Goal: Task Accomplishment & Management: Use online tool/utility

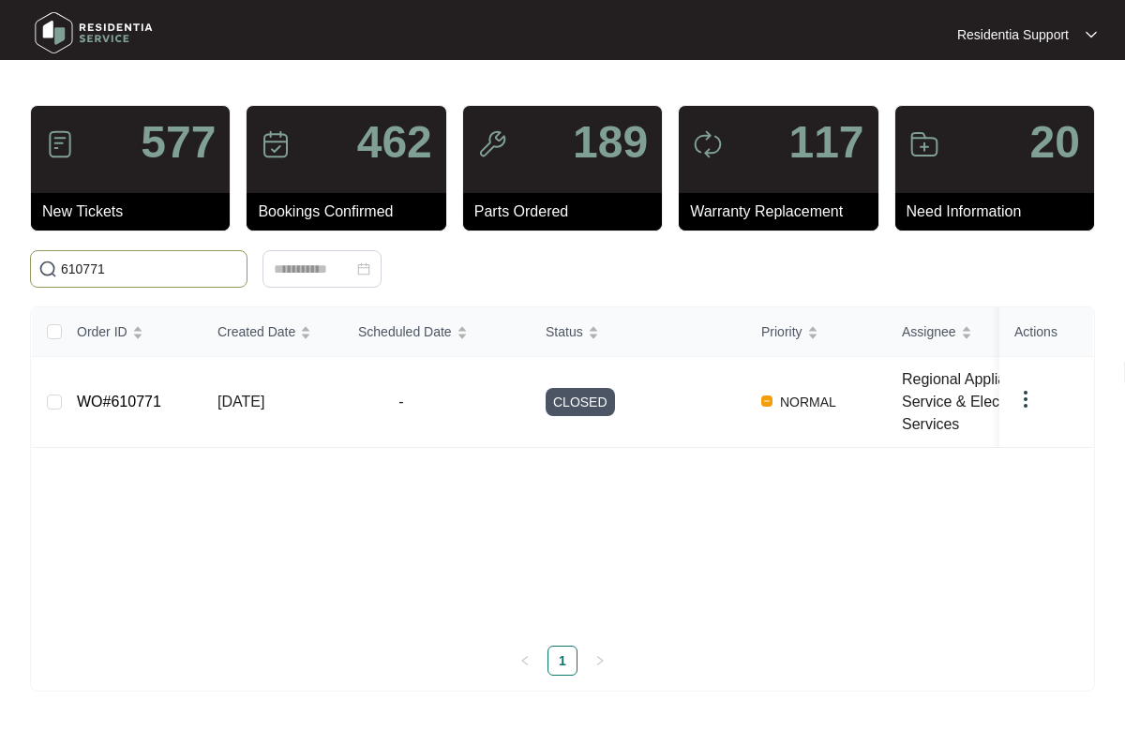
click at [0, 267] on html "Residentia Support Residentia... 577 New Tickets 462 Bookings Confirmed 189 Par…" at bounding box center [562, 372] width 1125 height 745
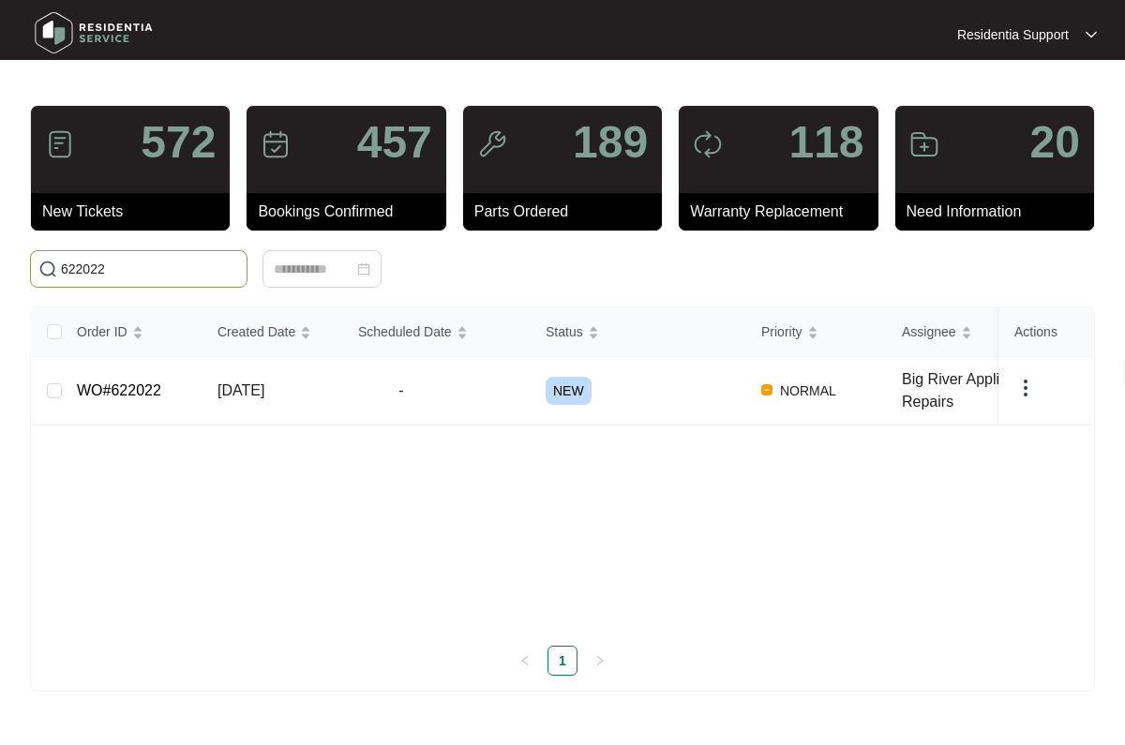
type input "622022"
click at [261, 413] on td "[DATE]" at bounding box center [272, 391] width 141 height 68
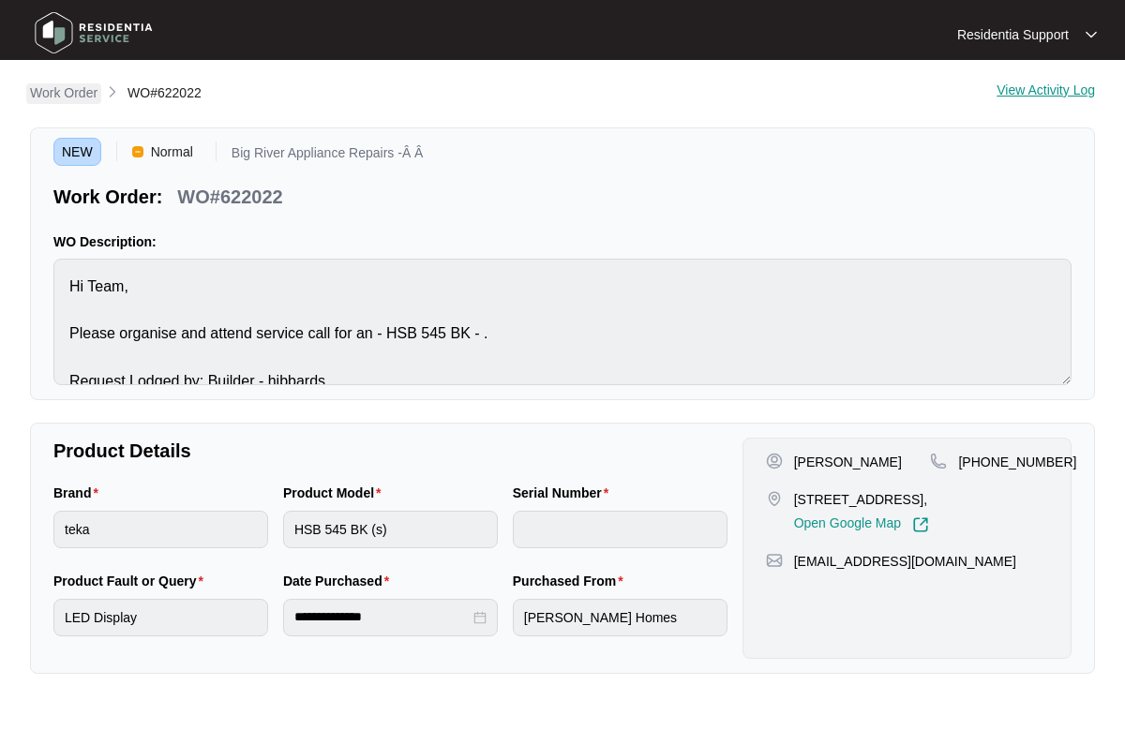
click at [66, 99] on p "Work Order" at bounding box center [63, 92] width 67 height 19
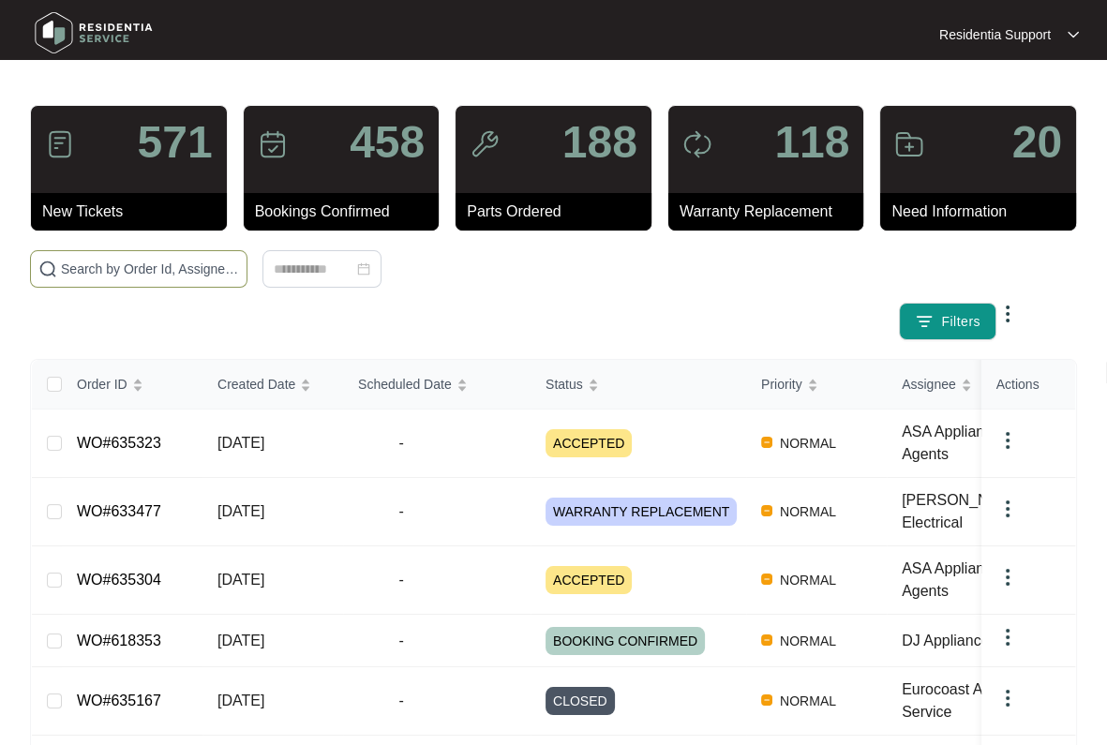
click at [201, 264] on input "text" at bounding box center [150, 269] width 178 height 21
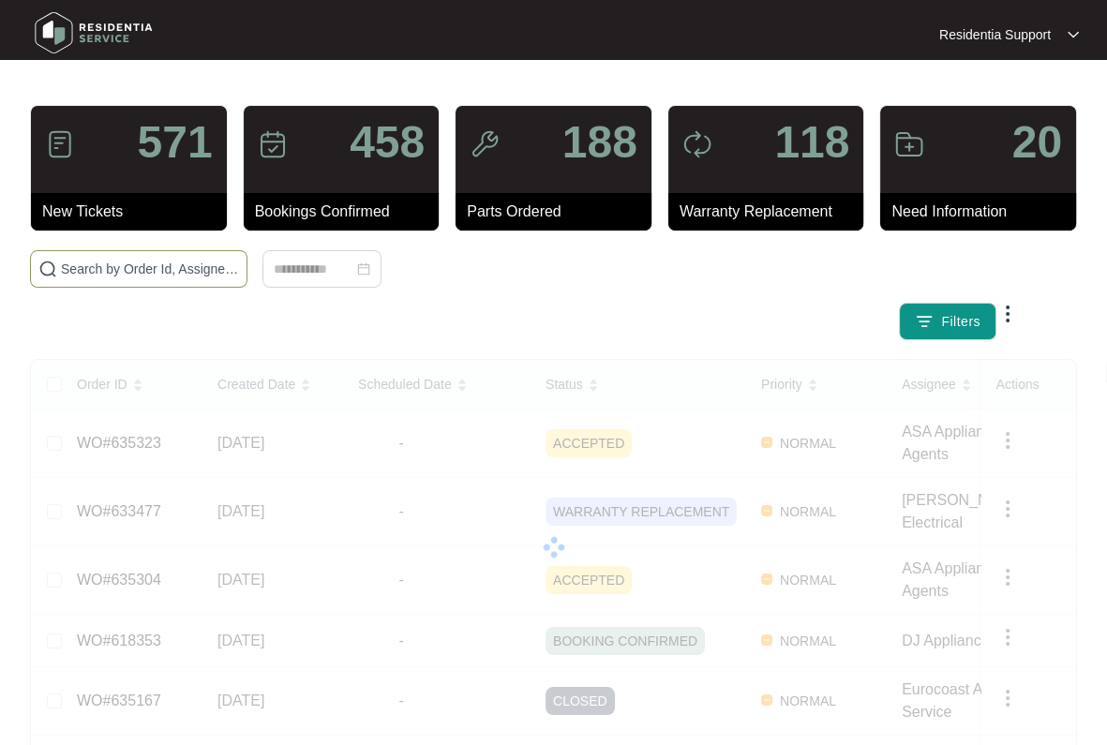
click at [163, 265] on input "text" at bounding box center [150, 269] width 178 height 21
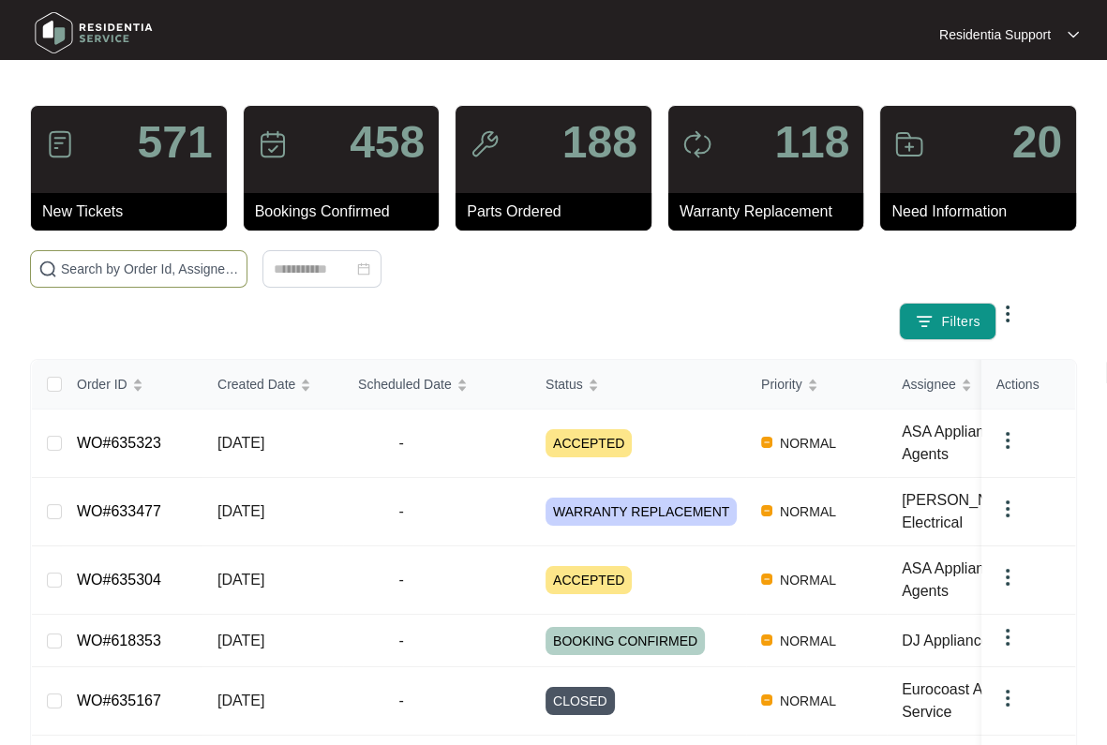
paste input "622022"
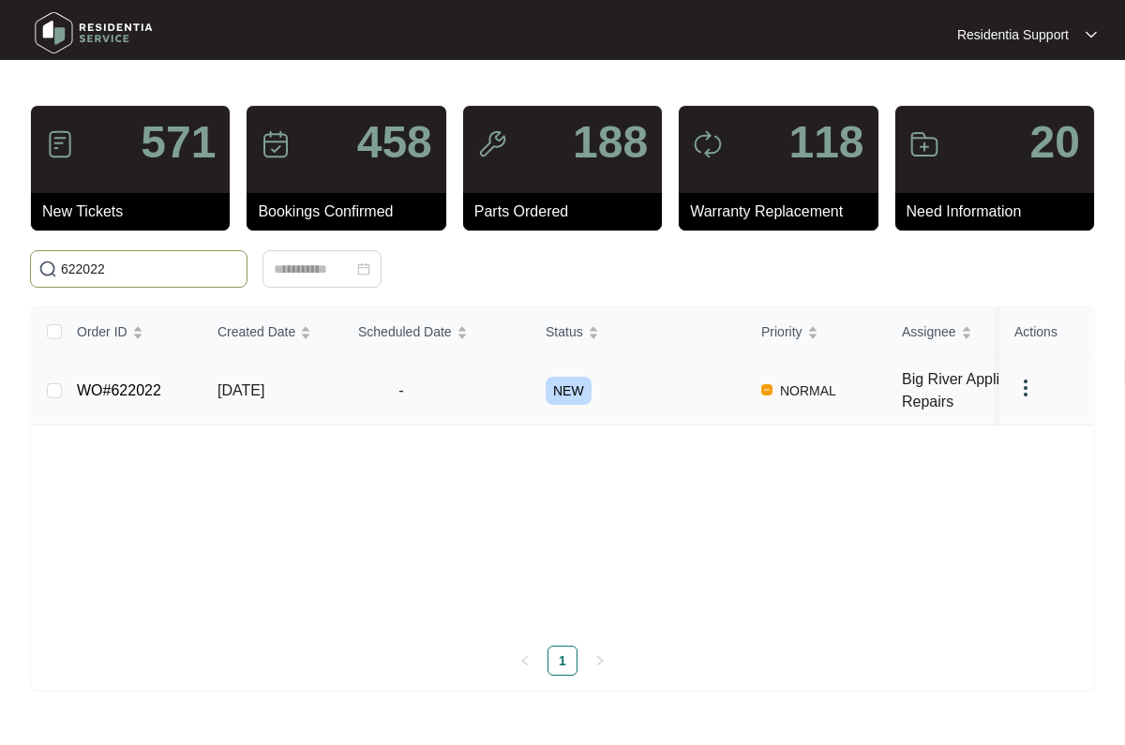
type input "622022"
click at [335, 391] on td "[DATE]" at bounding box center [272, 391] width 141 height 68
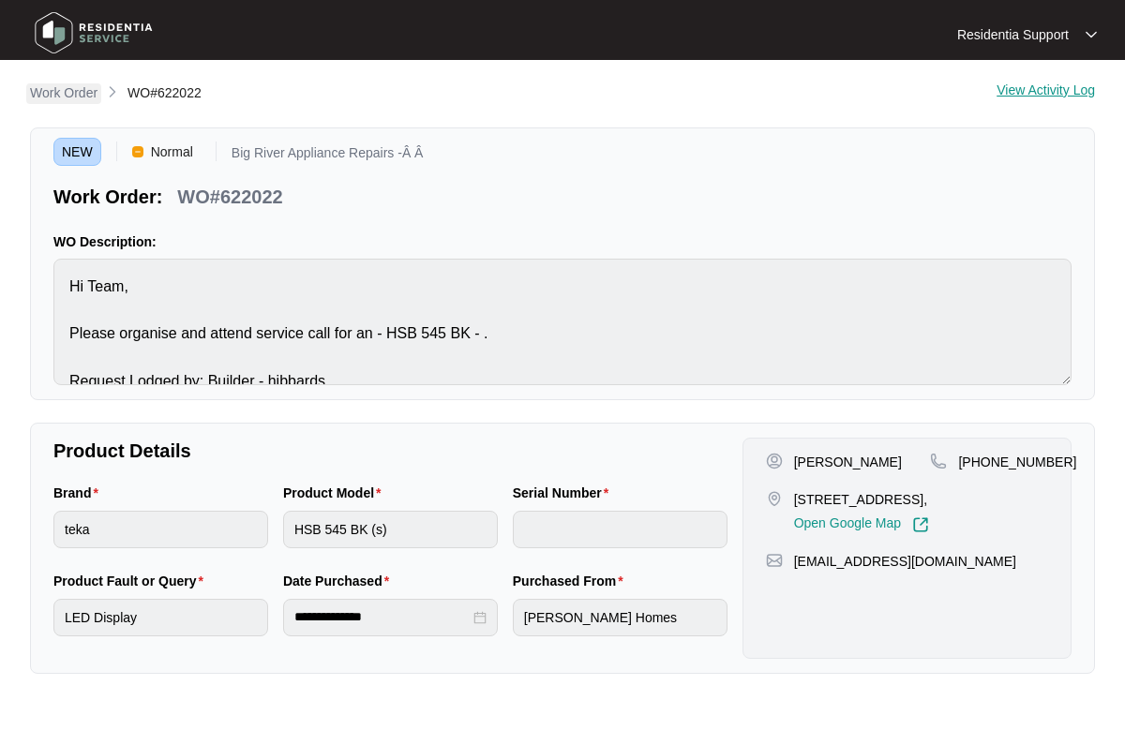
click at [55, 94] on p "Work Order" at bounding box center [63, 92] width 67 height 19
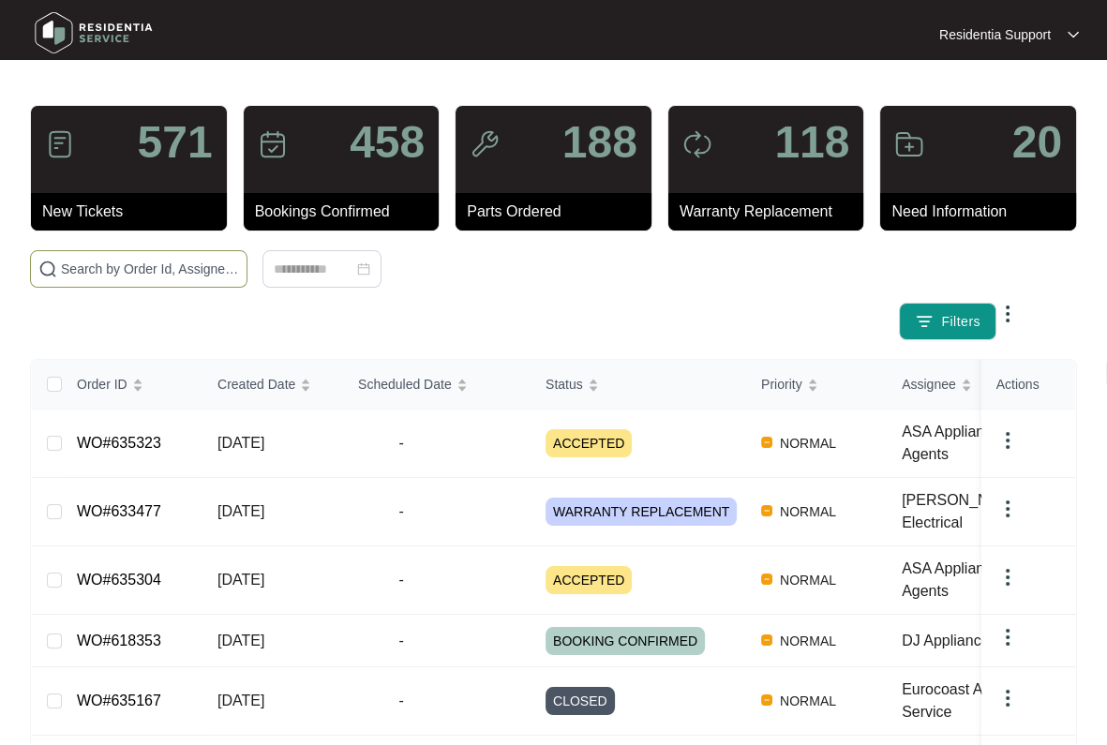
click at [206, 269] on input "text" at bounding box center [150, 269] width 178 height 21
paste input "622022"
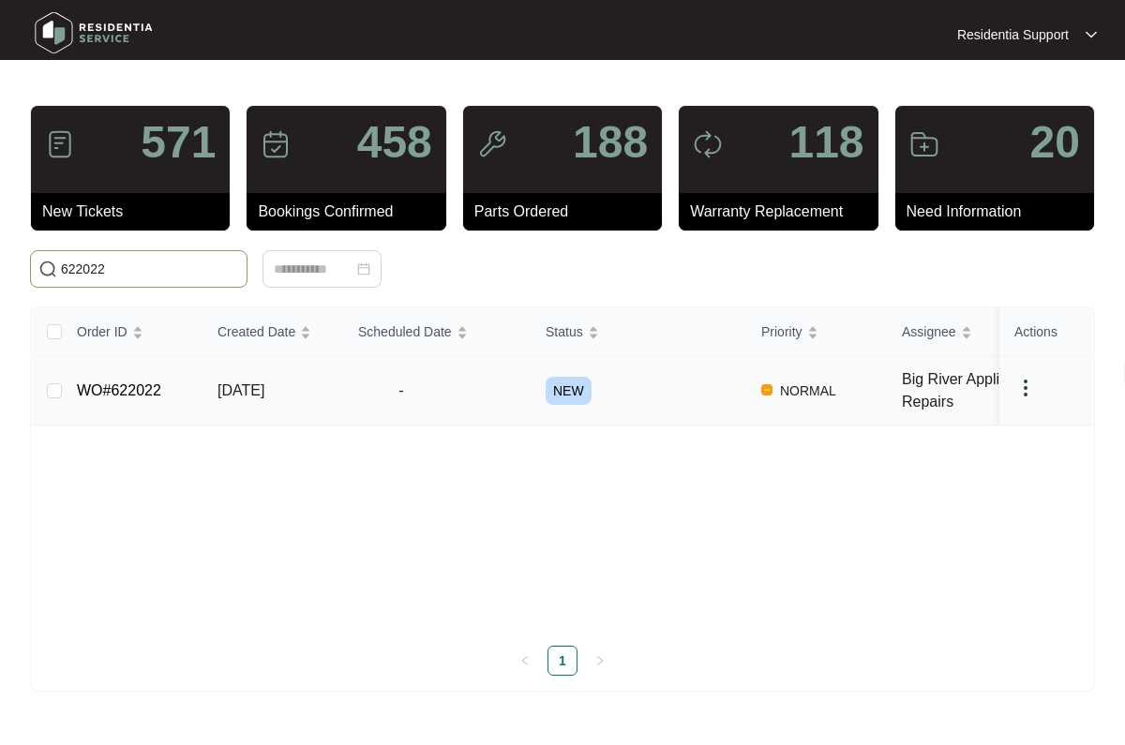
type input "622022"
click at [1035, 388] on img at bounding box center [1025, 388] width 22 height 22
click at [1054, 429] on span "Archive" at bounding box center [1051, 425] width 44 height 21
